Goal: Navigation & Orientation: Find specific page/section

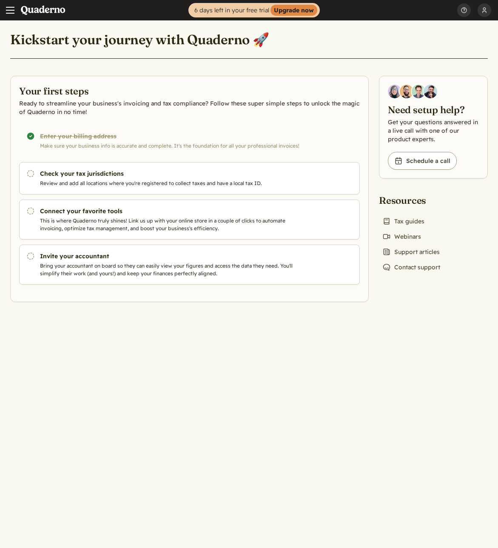
click at [9, 10] on span "Main menu" at bounding box center [10, 10] width 9 height 1
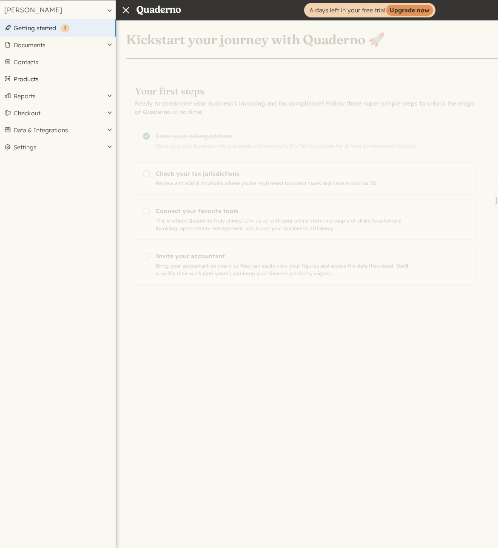
click at [27, 79] on link "Products" at bounding box center [58, 79] width 116 height 17
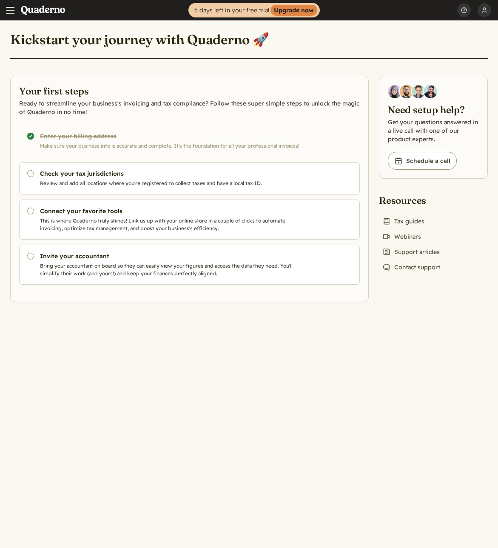
click at [11, 14] on button "Menu" at bounding box center [10, 10] width 20 height 20
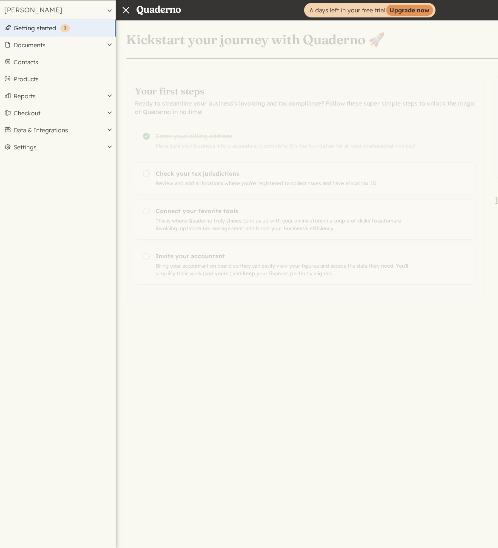
drag, startPoint x: 168, startPoint y: 54, endPoint x: 164, endPoint y: 50, distance: 5.7
click at [164, 51] on div "Home 6 days left in your free trial Upgrade now Nirvan Ananda Profile Security …" at bounding box center [249, 274] width 498 height 548
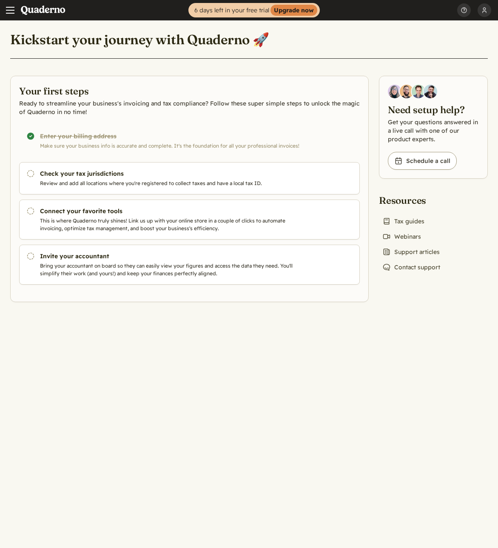
click at [57, 9] on link "Home" at bounding box center [45, 10] width 51 height 20
